Goal: Find specific page/section: Find specific page/section

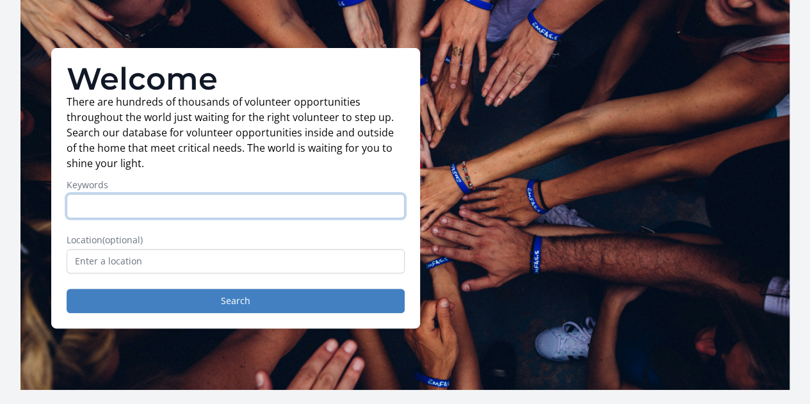
scroll to position [42, 0]
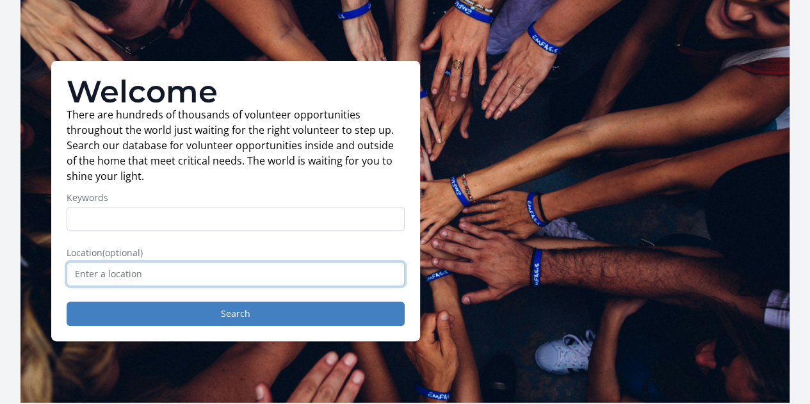
click at [194, 280] on input "text" at bounding box center [236, 274] width 338 height 24
type input "n"
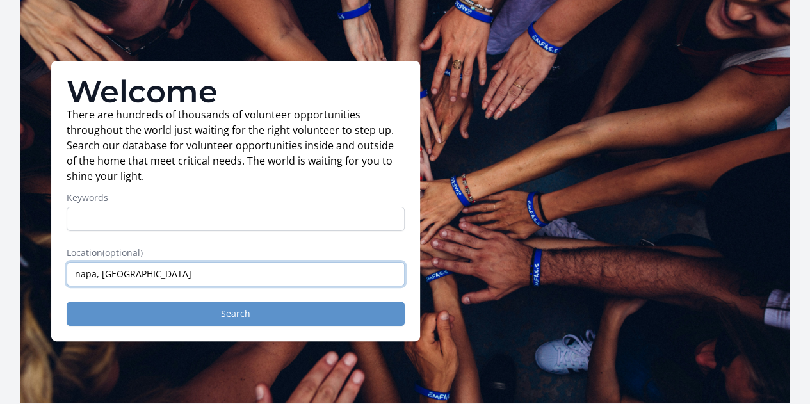
type input "napa, [GEOGRAPHIC_DATA]"
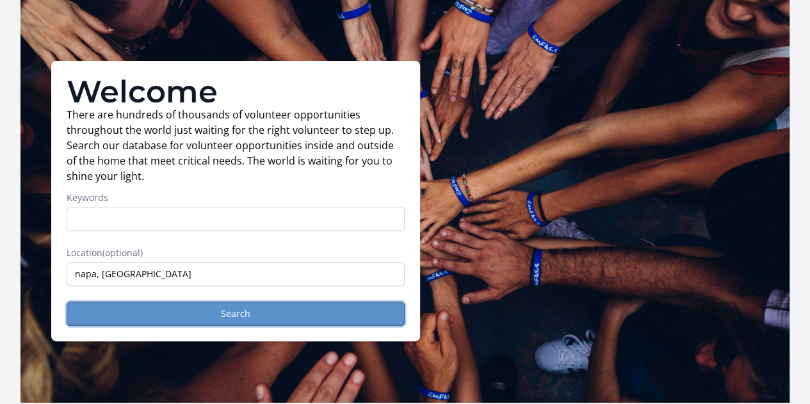
click at [231, 320] on button "Search" at bounding box center [236, 313] width 338 height 24
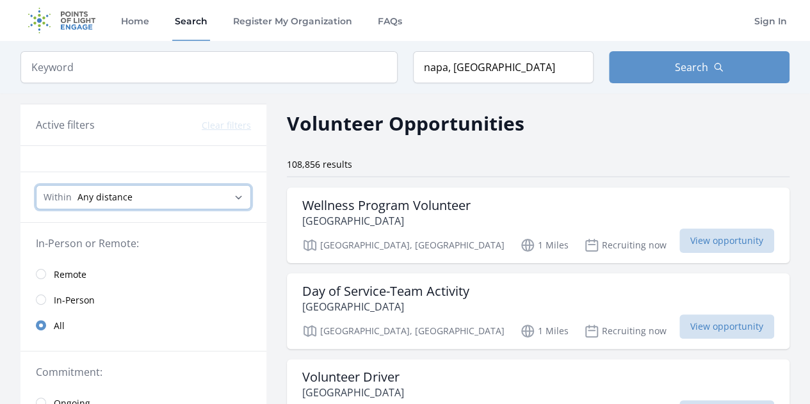
click at [152, 196] on select "Any distance , 5 Miles , 20 Miles , 50 Miles , 100 Miles" at bounding box center [143, 197] width 215 height 24
select select "32186"
click at [36, 185] on select "Any distance , 5 Miles , 20 Miles , 50 Miles , 100 Miles" at bounding box center [143, 197] width 215 height 24
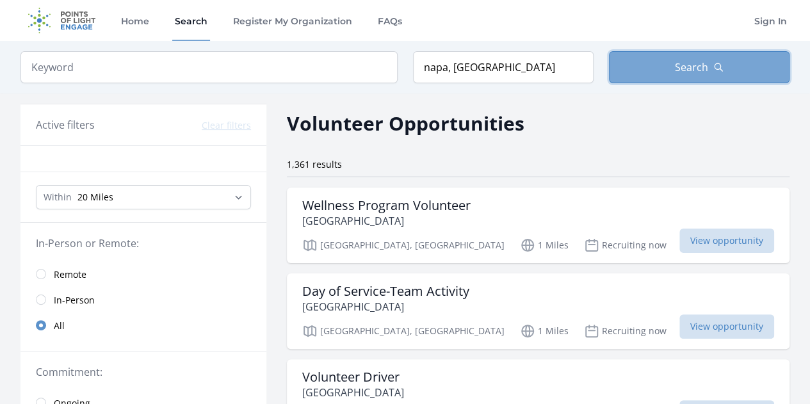
click at [643, 67] on button "Search" at bounding box center [699, 67] width 180 height 32
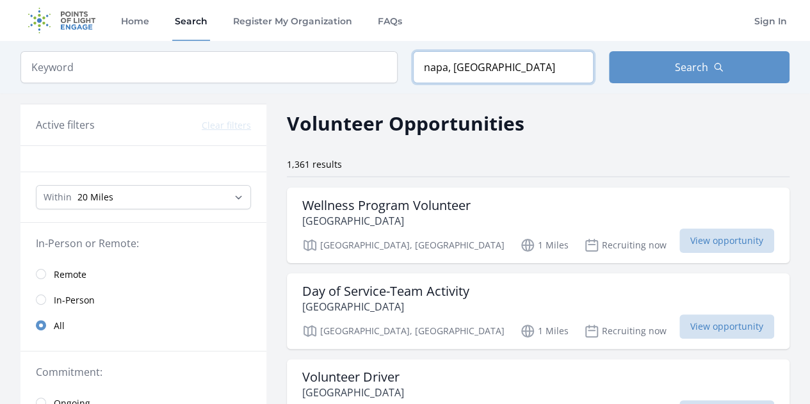
click at [494, 79] on input "napa, [GEOGRAPHIC_DATA]" at bounding box center [503, 67] width 180 height 32
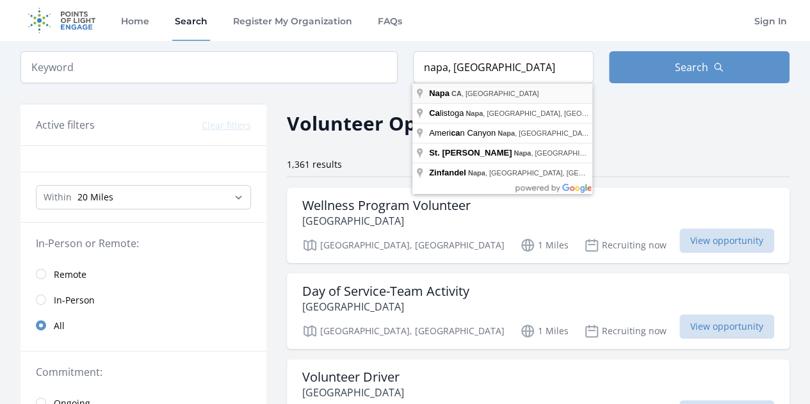
type input "Napa, [GEOGRAPHIC_DATA], [GEOGRAPHIC_DATA]"
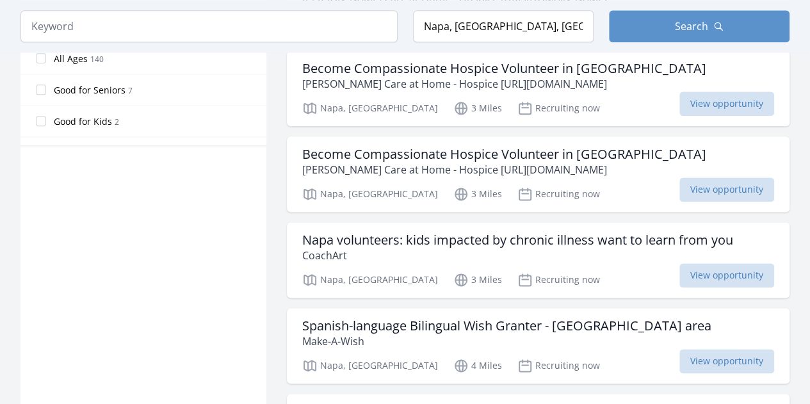
scroll to position [640, 0]
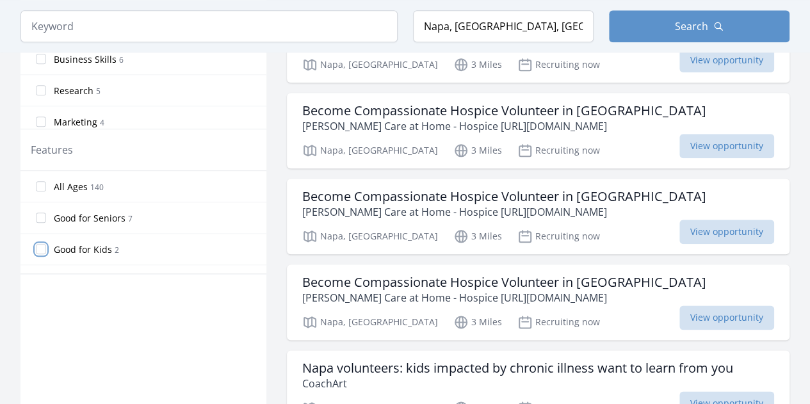
click at [43, 247] on input "Good for Kids 2" at bounding box center [41, 249] width 10 height 10
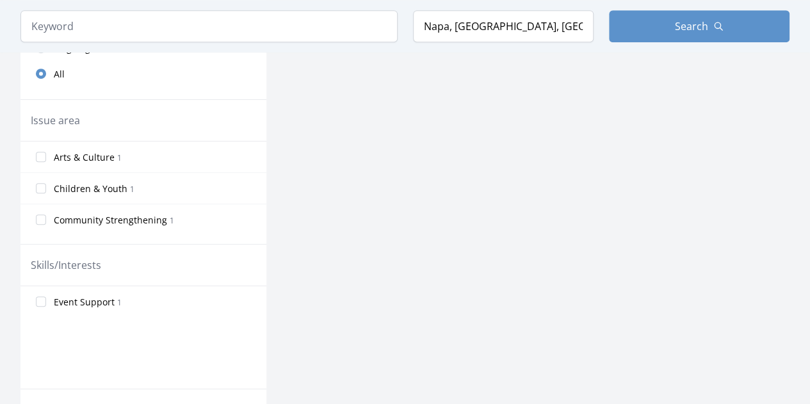
scroll to position [486, 0]
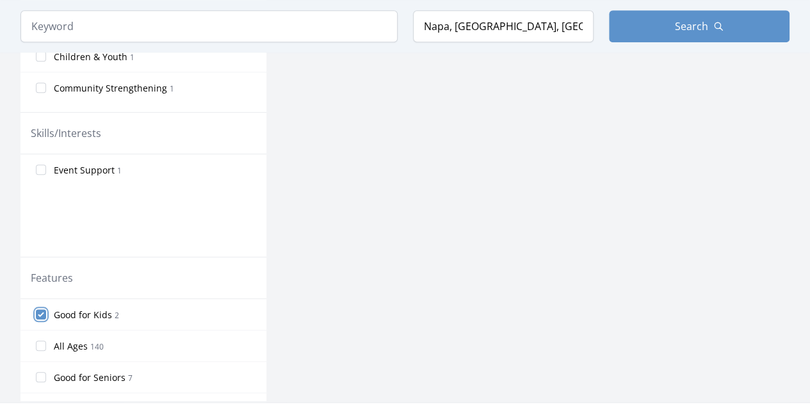
click at [42, 309] on input "Good for Kids 2" at bounding box center [41, 314] width 10 height 10
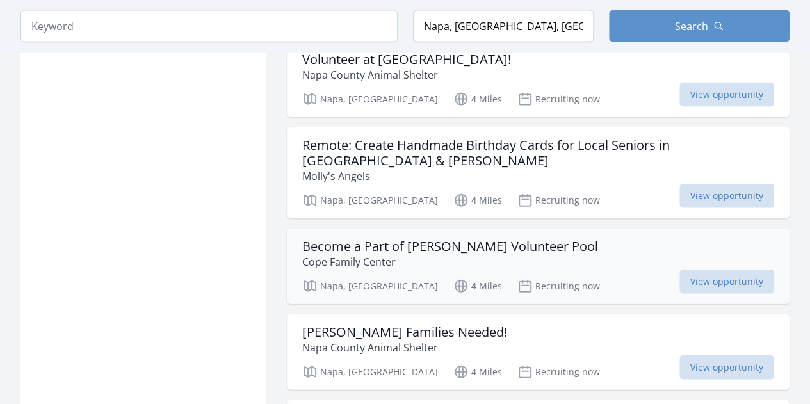
scroll to position [1536, 0]
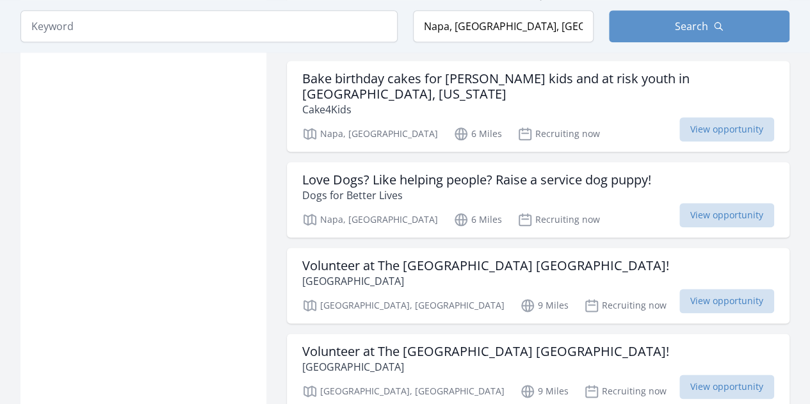
scroll to position [3072, 0]
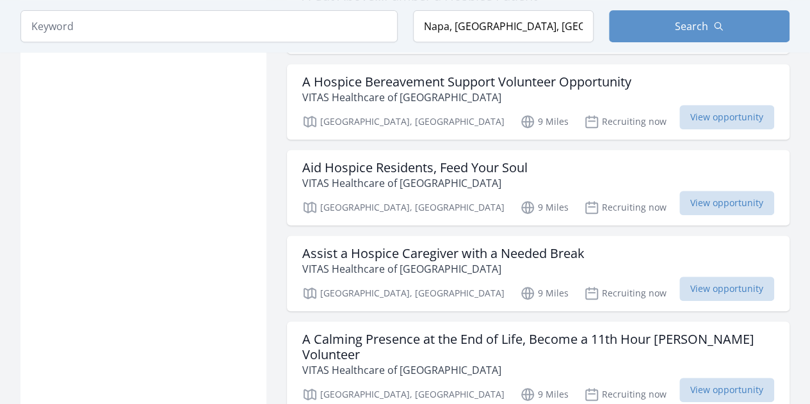
scroll to position [5248, 0]
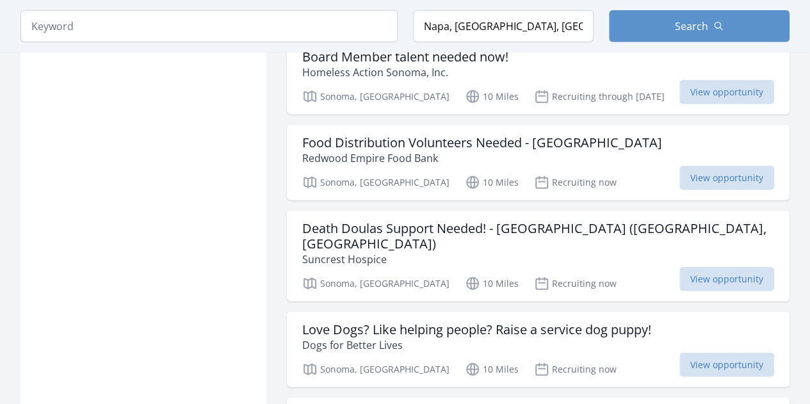
scroll to position [6528, 0]
